Goal: Browse casually

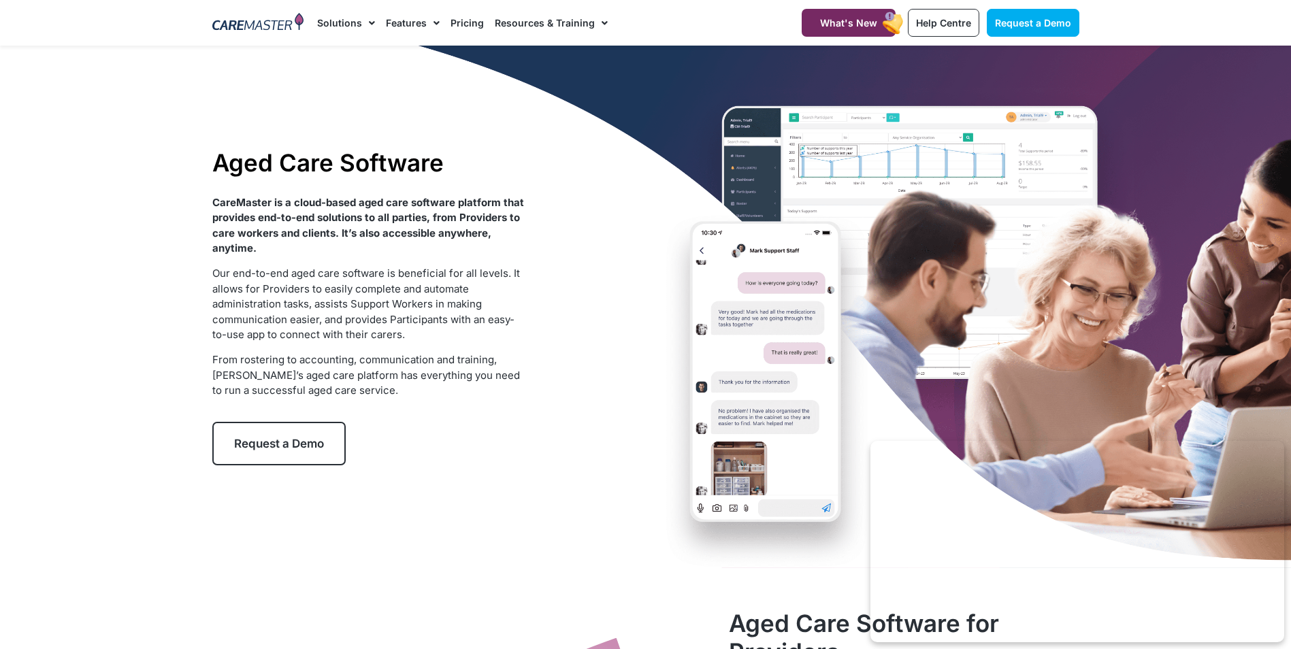
drag, startPoint x: 587, startPoint y: 639, endPoint x: 588, endPoint y: 625, distance: 15.0
drag, startPoint x: 589, startPoint y: 618, endPoint x: 599, endPoint y: 614, distance: 10.1
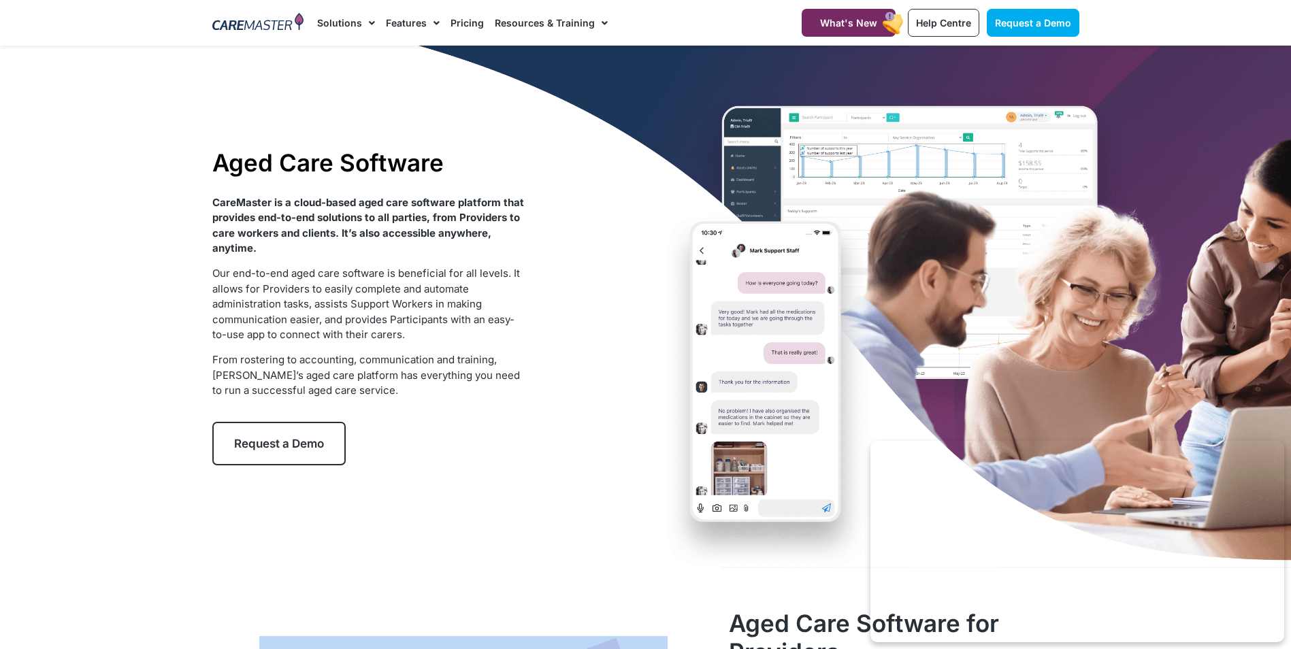
drag, startPoint x: 602, startPoint y: 637, endPoint x: 618, endPoint y: 635, distance: 16.5
drag, startPoint x: 618, startPoint y: 635, endPoint x: 637, endPoint y: 633, distance: 19.2
